Goal: Transaction & Acquisition: Purchase product/service

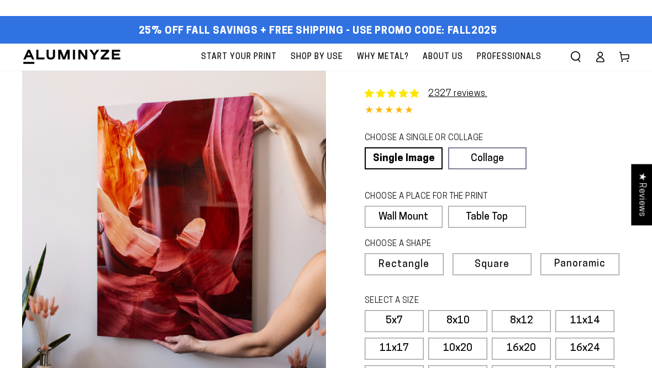
select select "**********"
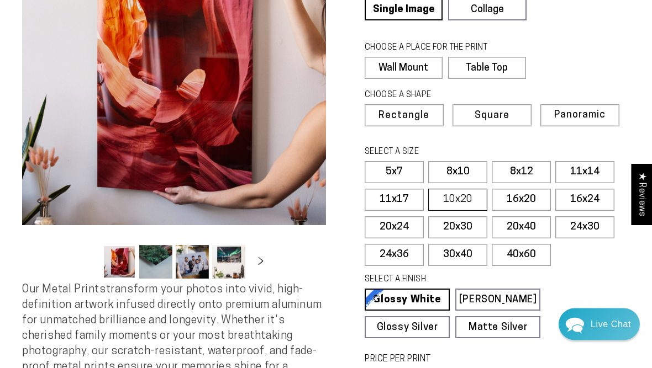
scroll to position [149, 0]
click at [523, 169] on label "8x12" at bounding box center [520, 172] width 59 height 22
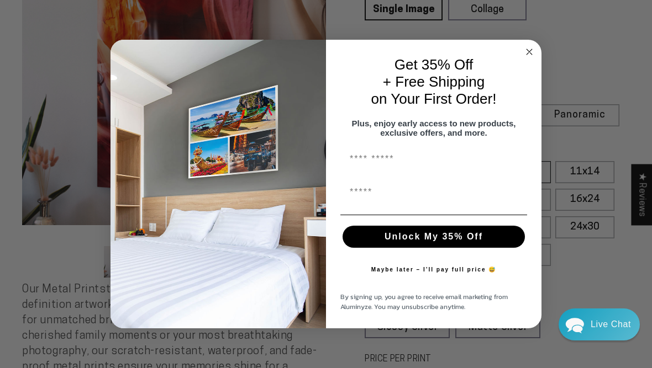
scroll to position [149, 0]
click at [533, 55] on circle "Close dialog" at bounding box center [529, 51] width 13 height 13
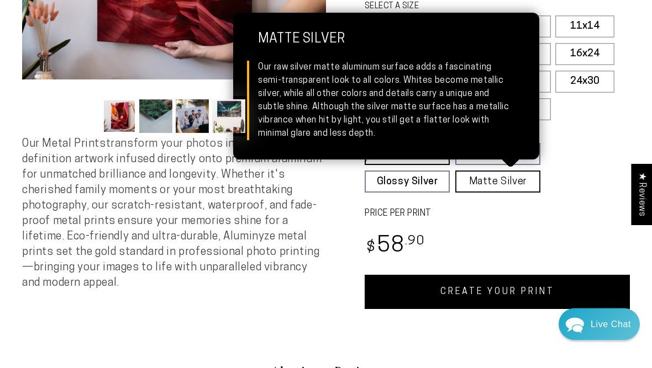
scroll to position [295, 0]
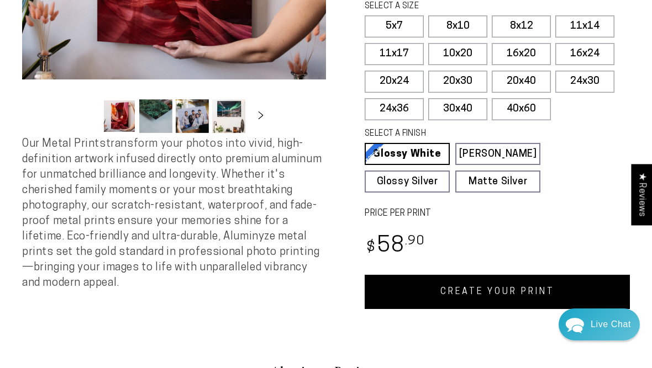
click at [467, 284] on link "CREATE YOUR PRINT" at bounding box center [496, 292] width 265 height 34
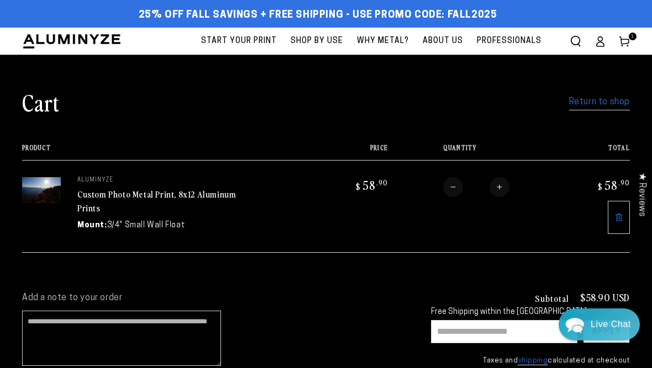
click at [243, 44] on span "Start Your Print" at bounding box center [239, 41] width 76 height 14
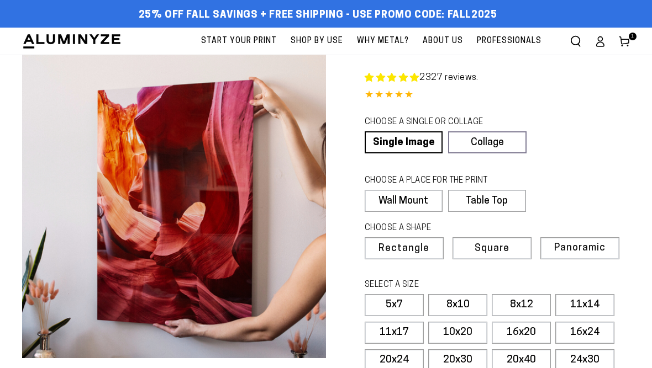
select select "**********"
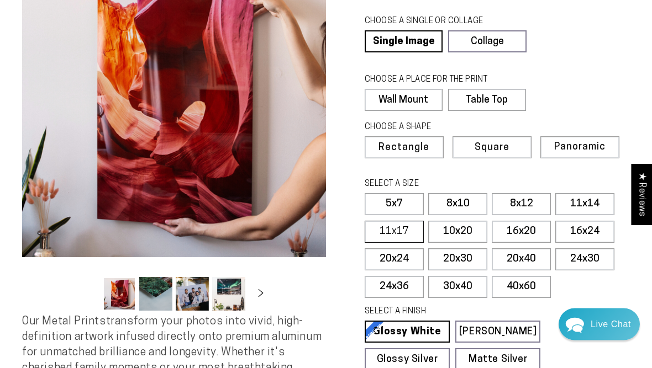
scroll to position [110, 0]
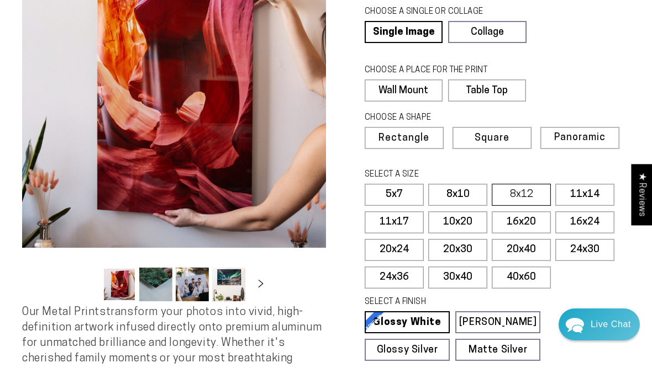
click at [512, 195] on label "8x12" at bounding box center [520, 195] width 59 height 22
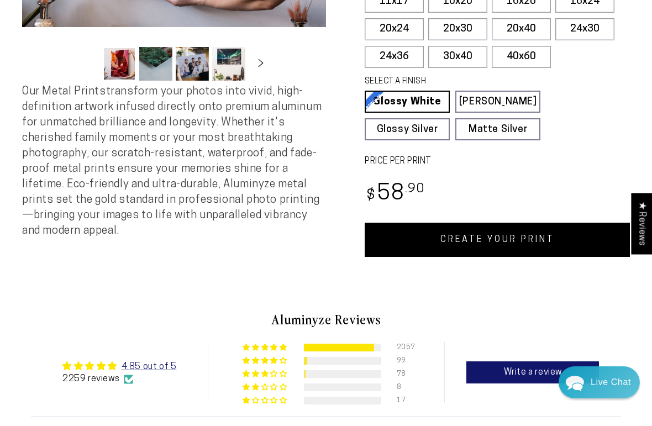
scroll to position [332, 0]
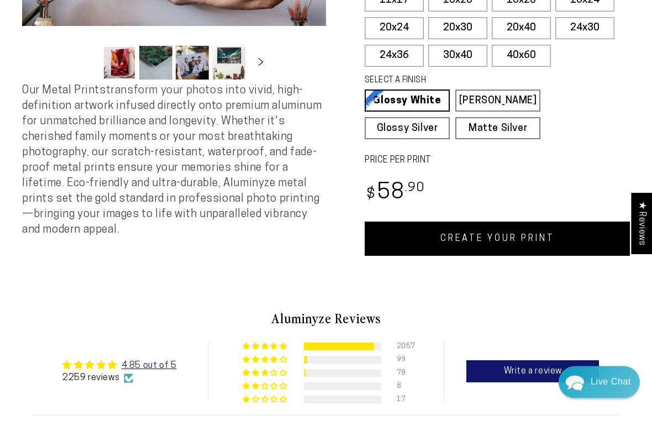
click at [506, 231] on link "CREATE YOUR PRINT" at bounding box center [496, 239] width 265 height 34
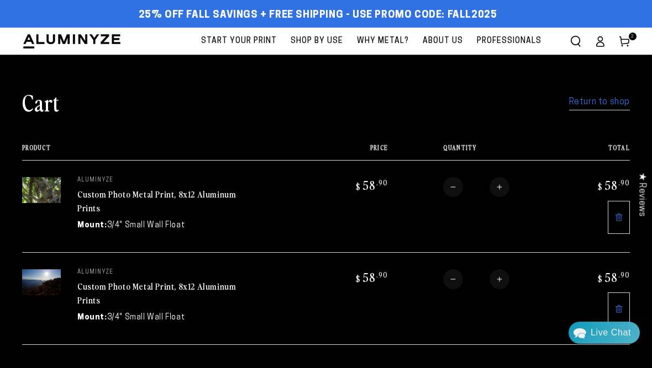
click at [226, 43] on span "Start Your Print" at bounding box center [239, 41] width 76 height 14
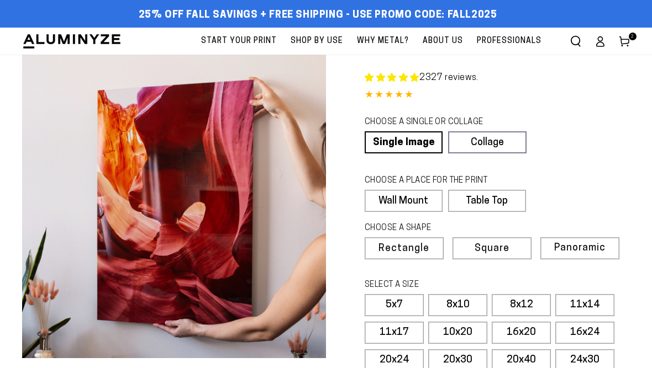
select select "**********"
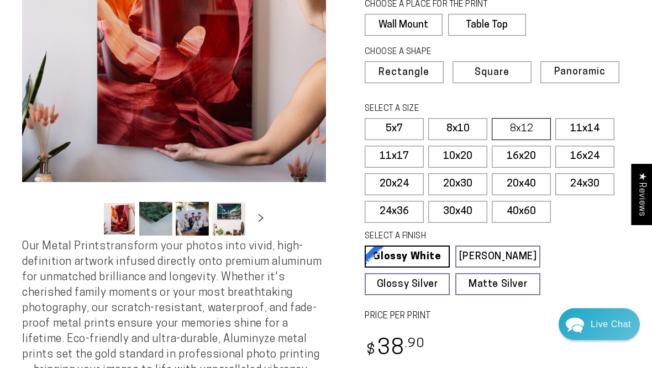
scroll to position [176, 0]
click at [526, 127] on label "8x12" at bounding box center [520, 129] width 59 height 22
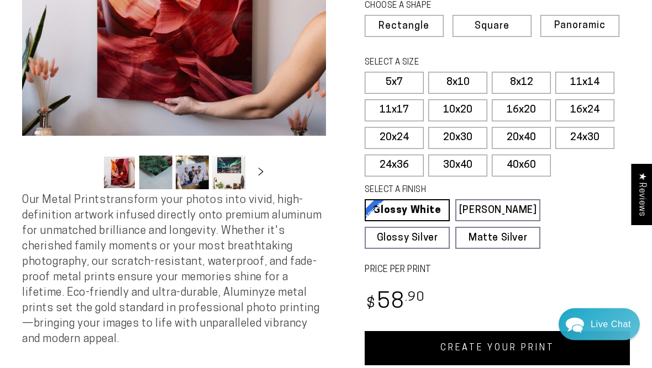
scroll to position [244, 0]
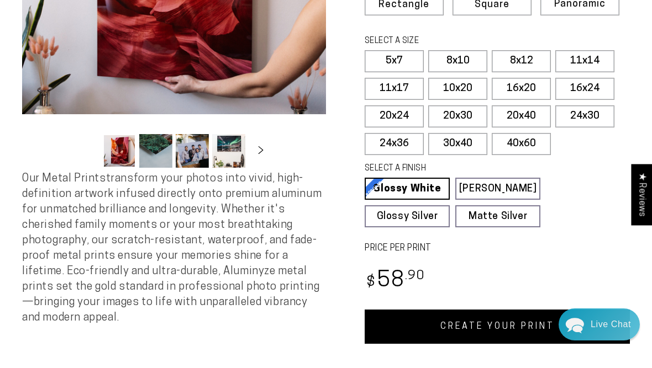
click at [479, 327] on link "CREATE YOUR PRINT" at bounding box center [496, 327] width 265 height 34
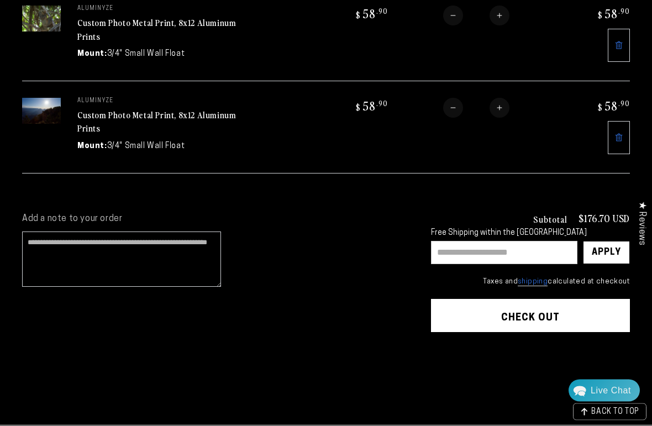
scroll to position [264, 0]
click at [456, 241] on input "text" at bounding box center [504, 252] width 146 height 23
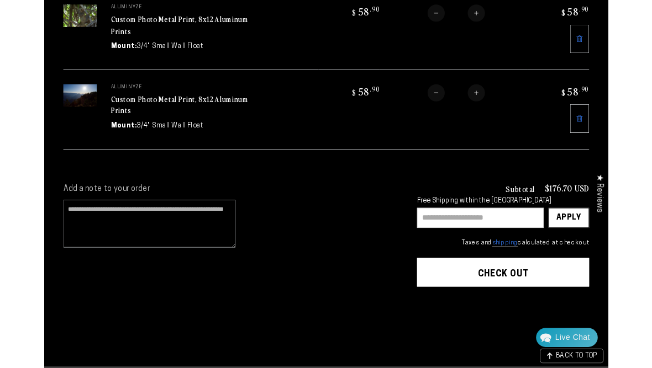
scroll to position [263, 0]
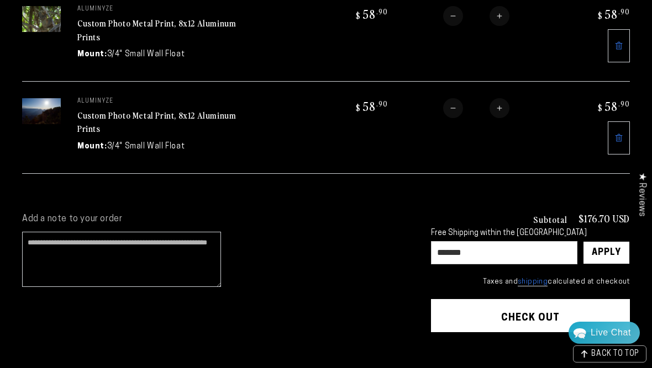
type input "*******"
click at [604, 248] on div "Apply" at bounding box center [605, 253] width 29 height 22
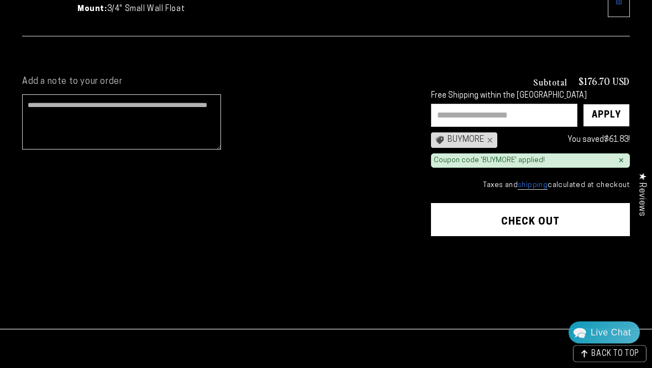
scroll to position [409, 0]
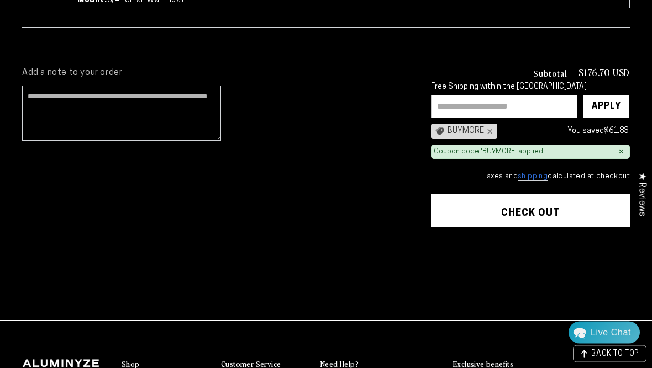
click at [462, 206] on button "Check out" at bounding box center [530, 211] width 199 height 33
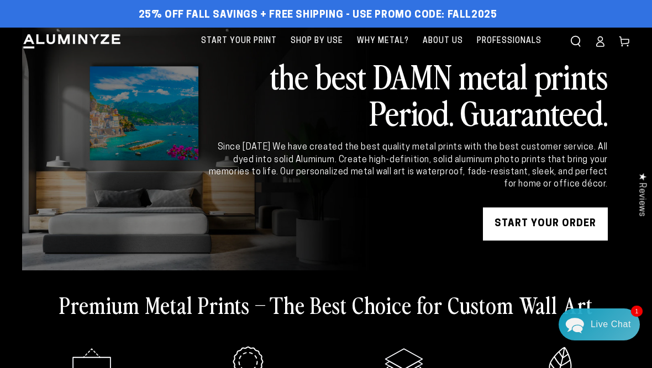
click at [625, 43] on use at bounding box center [623, 41] width 9 height 10
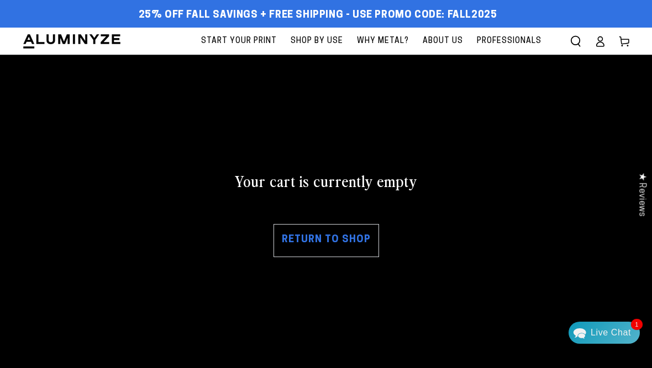
click at [242, 39] on span "Start Your Print" at bounding box center [239, 41] width 76 height 14
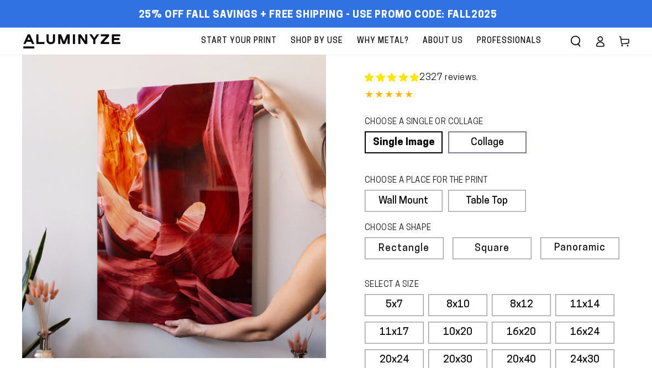
select select "**********"
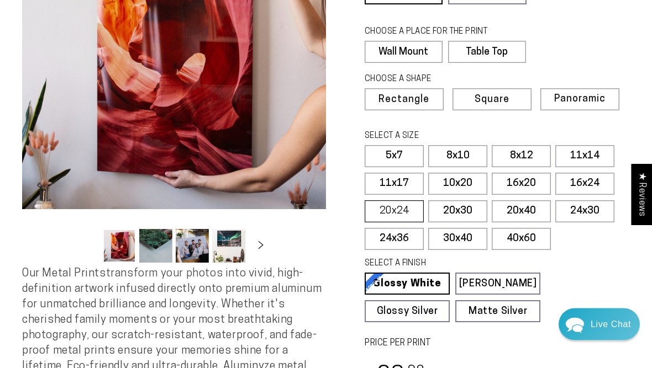
scroll to position [149, 0]
click at [575, 151] on label "11x14" at bounding box center [584, 156] width 59 height 22
click at [538, 155] on label "8x12" at bounding box center [520, 156] width 59 height 22
